Goal: Task Accomplishment & Management: Manage account settings

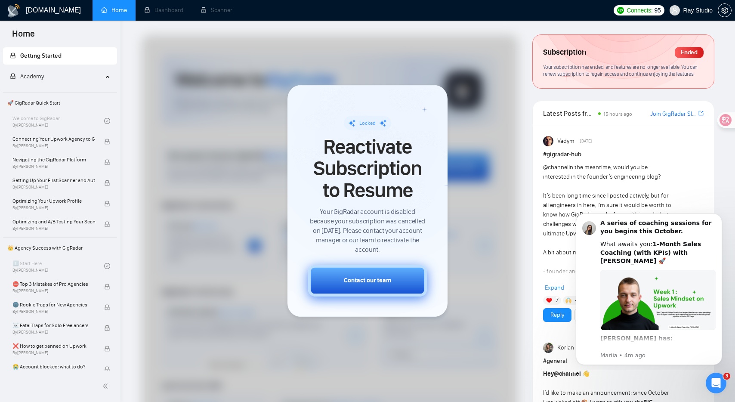
click at [341, 280] on button "Contact our team" at bounding box center [367, 280] width 119 height 31
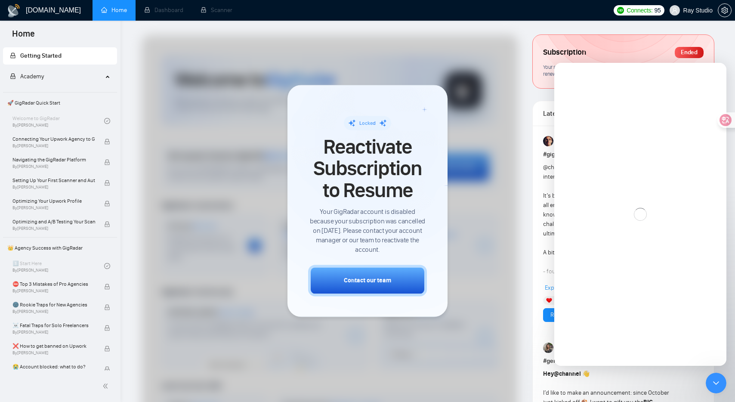
click at [252, 77] on div at bounding box center [330, 256] width 377 height 443
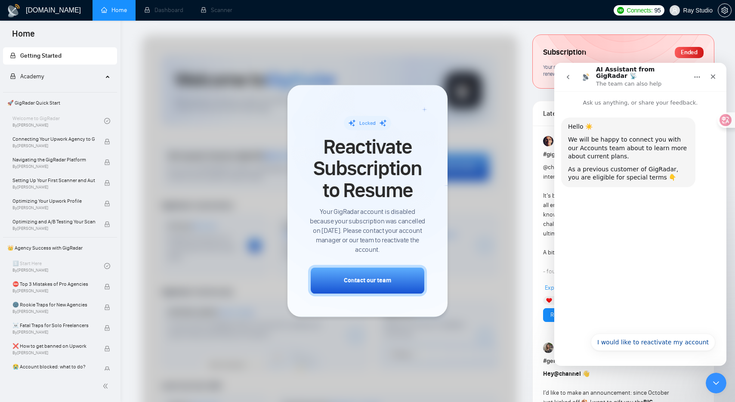
click at [238, 78] on div at bounding box center [330, 256] width 377 height 443
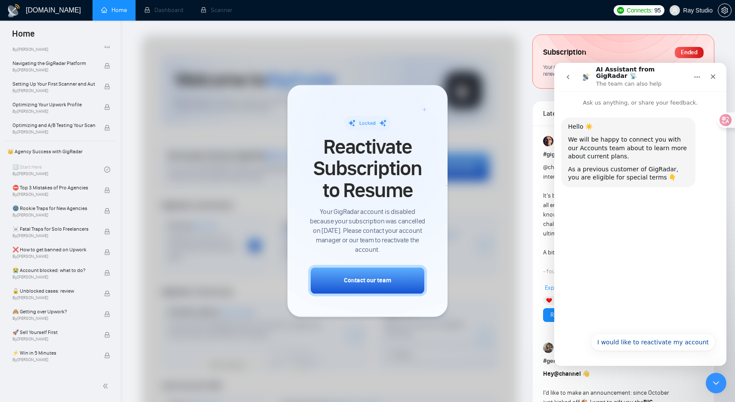
scroll to position [120, 0]
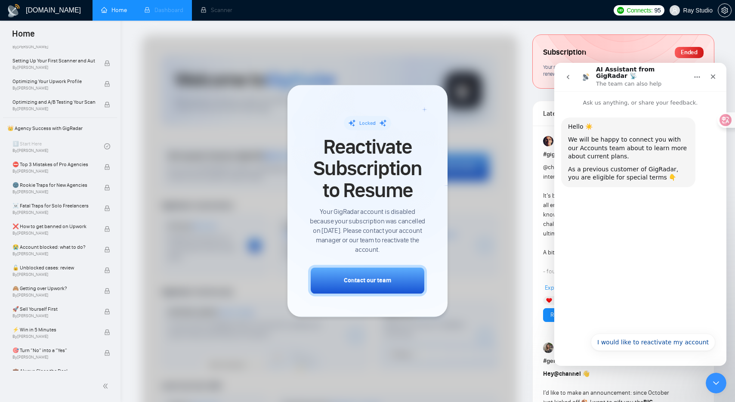
click at [180, 3] on li "Dashboard" at bounding box center [164, 10] width 56 height 21
click at [227, 7] on li "Scanner" at bounding box center [216, 10] width 49 height 21
click at [164, 7] on li "Dashboard" at bounding box center [164, 10] width 56 height 21
click at [723, 12] on icon "setting" at bounding box center [725, 10] width 6 height 7
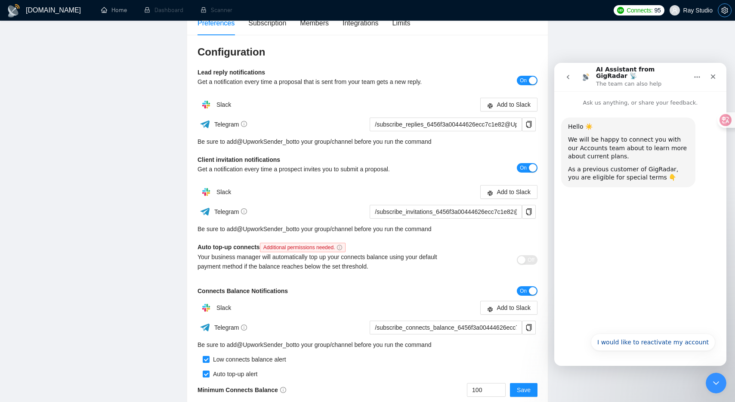
scroll to position [84, 0]
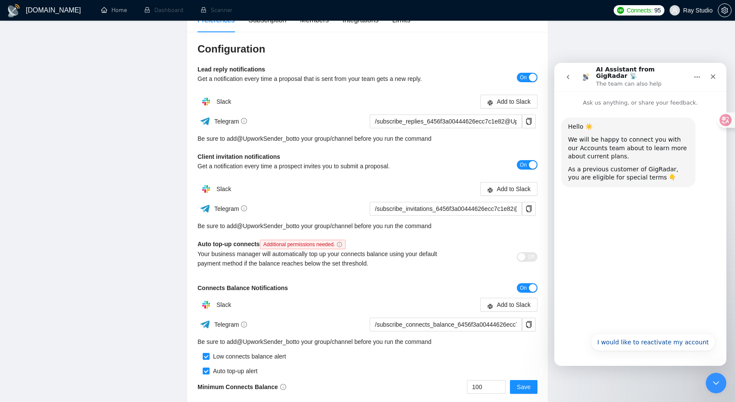
click at [28, 5] on h1 "[DOMAIN_NAME]" at bounding box center [53, 10] width 55 height 21
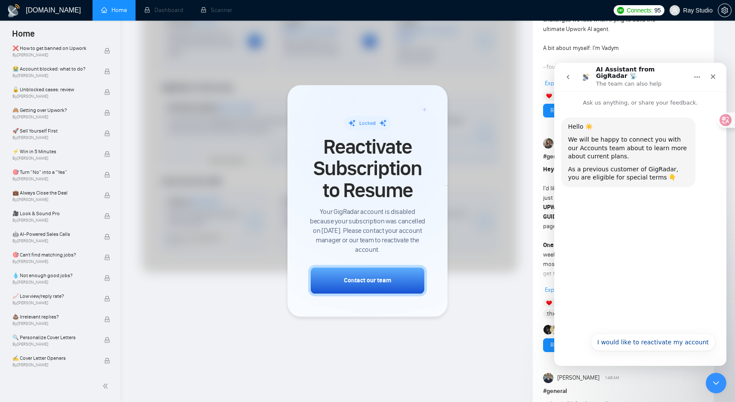
scroll to position [545, 0]
click at [708, 10] on span "Ray Studio" at bounding box center [698, 10] width 29 height 0
click at [712, 74] on icon "Close" at bounding box center [713, 76] width 7 height 7
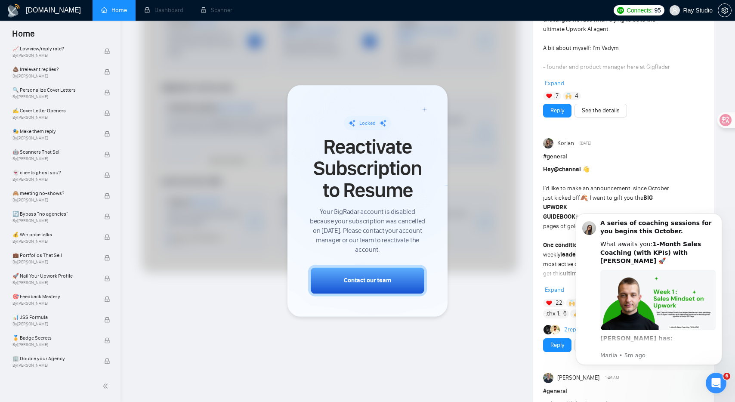
scroll to position [0, 0]
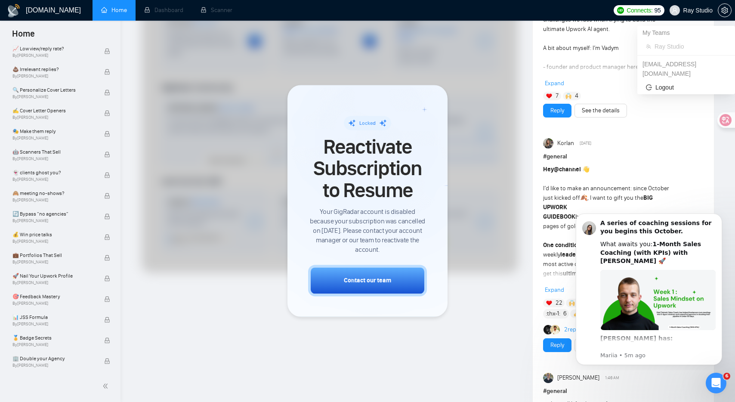
click at [697, 15] on span "Ray Studio" at bounding box center [691, 11] width 53 height 28
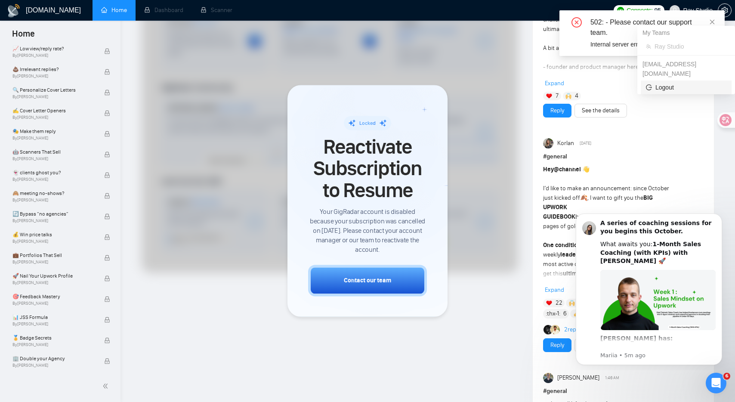
click at [666, 83] on span "Logout" at bounding box center [686, 87] width 81 height 9
